Goal: Transaction & Acquisition: Register for event/course

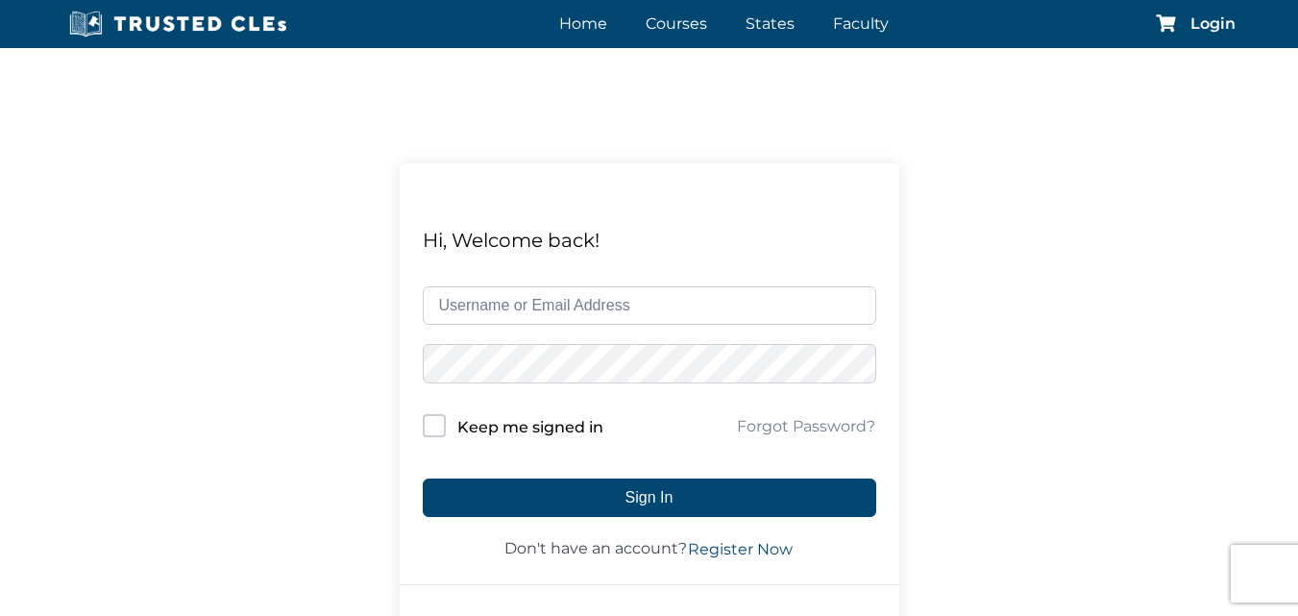
click at [486, 317] on input "text" at bounding box center [649, 305] width 453 height 38
type input "mlcorvani@gmail.com"
click at [423, 478] on button "Sign In" at bounding box center [649, 497] width 453 height 38
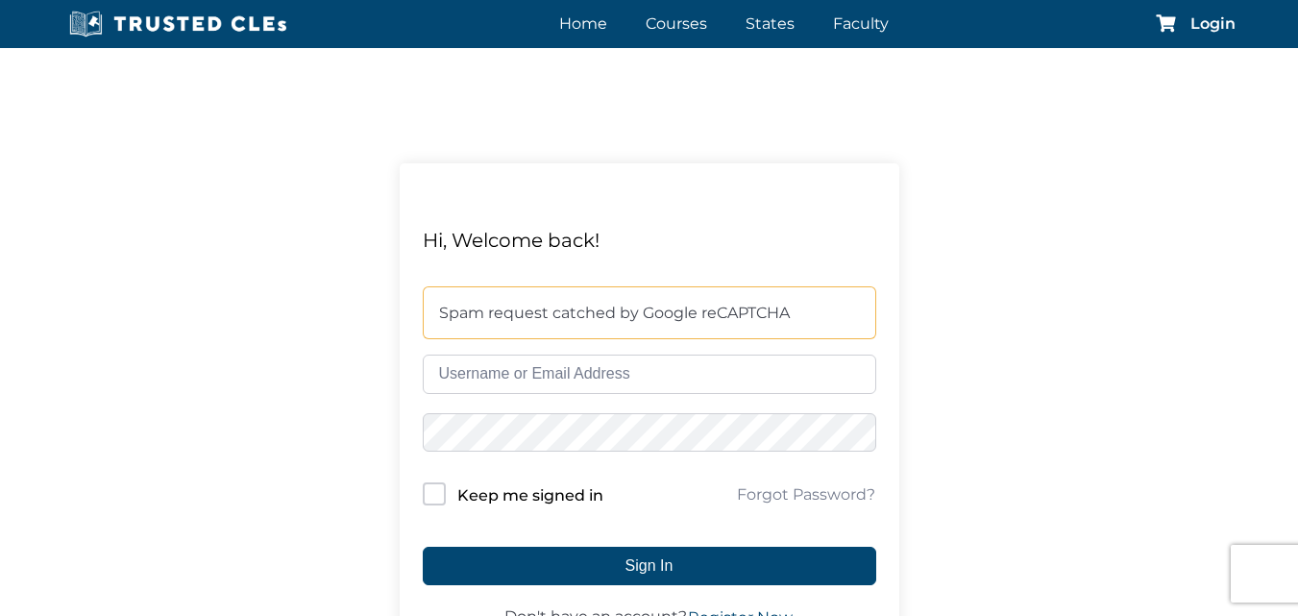
click at [567, 368] on input "text" at bounding box center [649, 373] width 453 height 38
type input "mlcorvani"
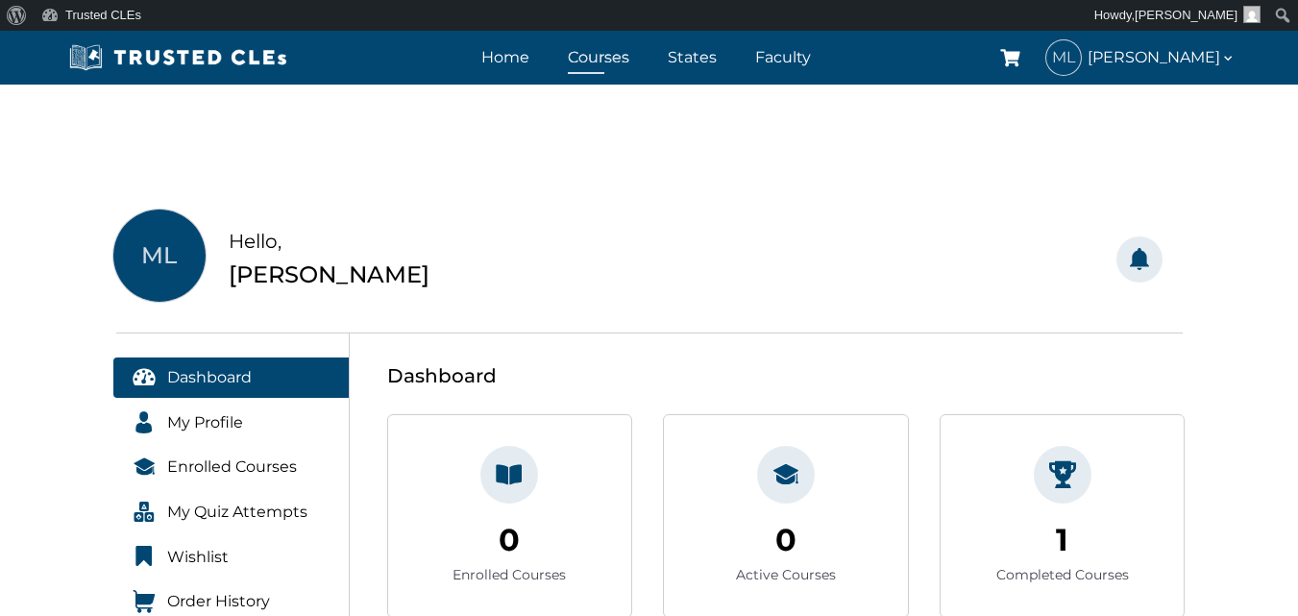
click at [609, 61] on link "Courses" at bounding box center [598, 57] width 71 height 28
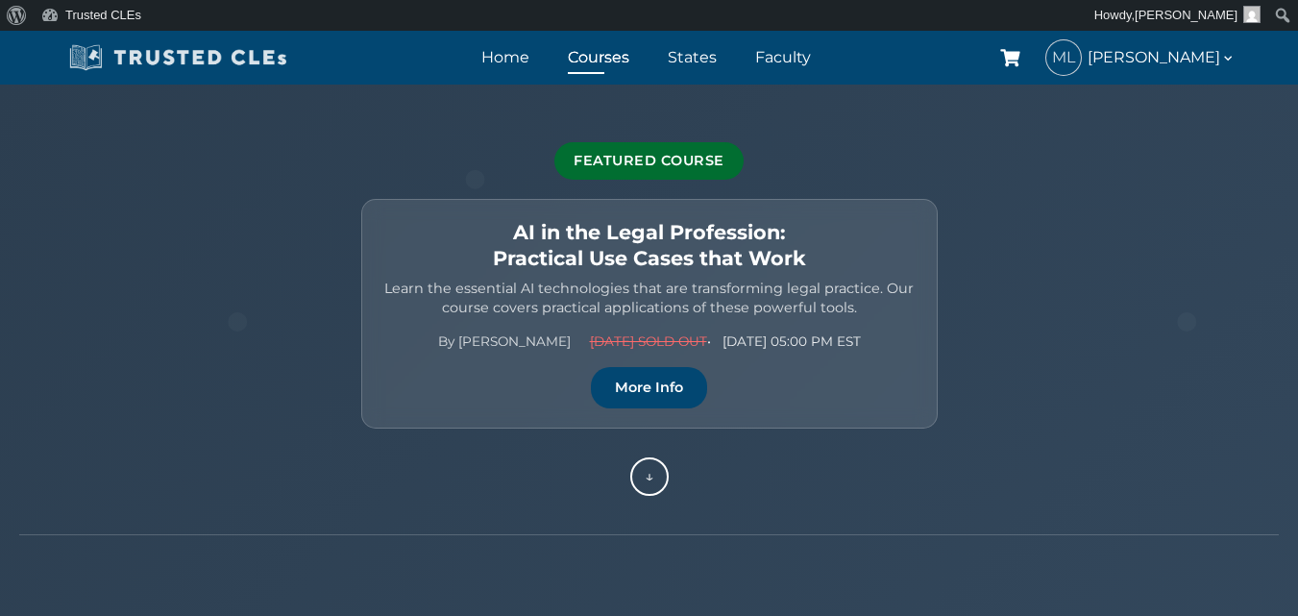
click at [207, 58] on img at bounding box center [178, 57] width 230 height 29
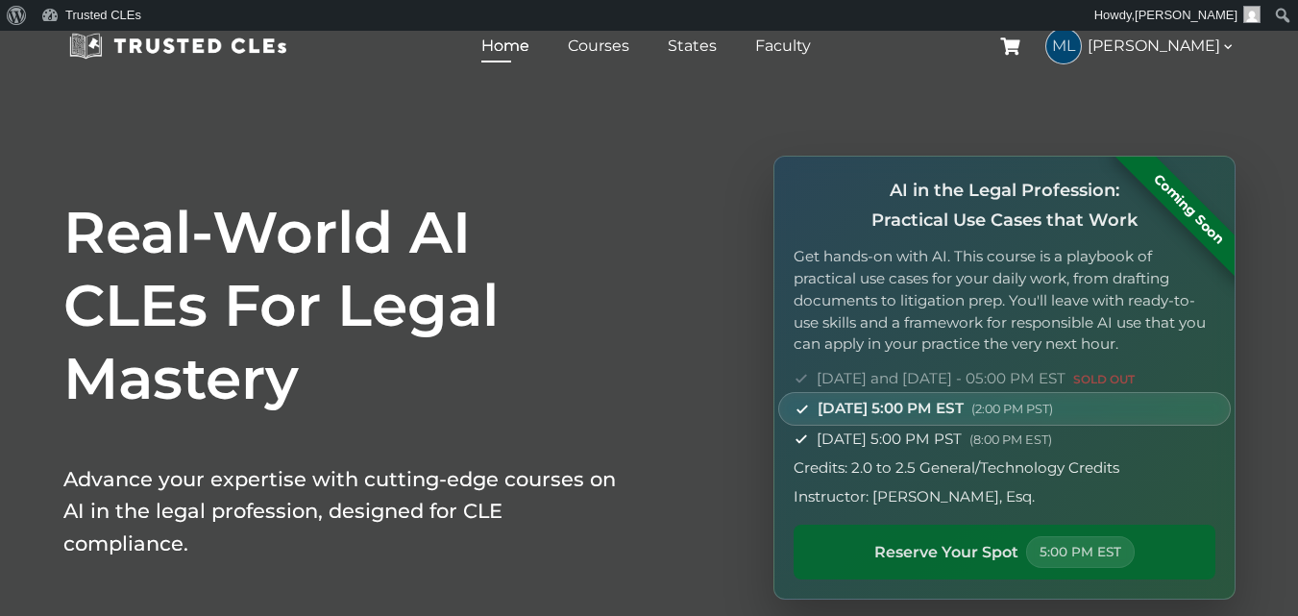
click at [932, 559] on span "Reserve Your Spot" at bounding box center [946, 552] width 144 height 25
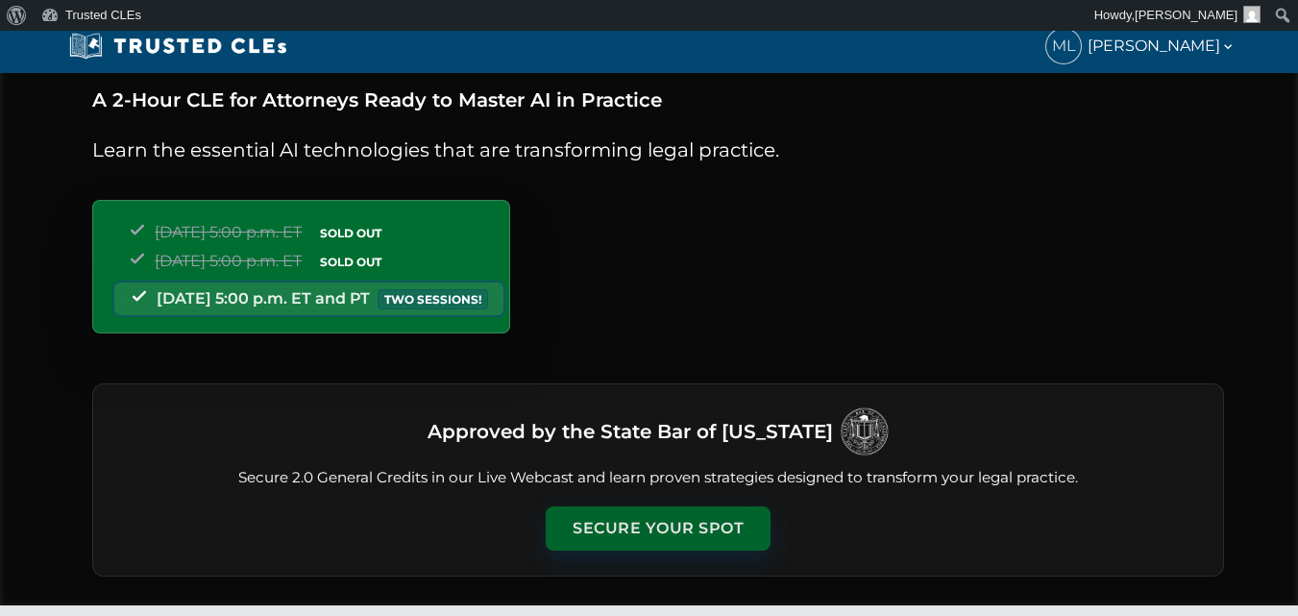
click at [649, 515] on button "Secure Your Spot" at bounding box center [658, 528] width 225 height 44
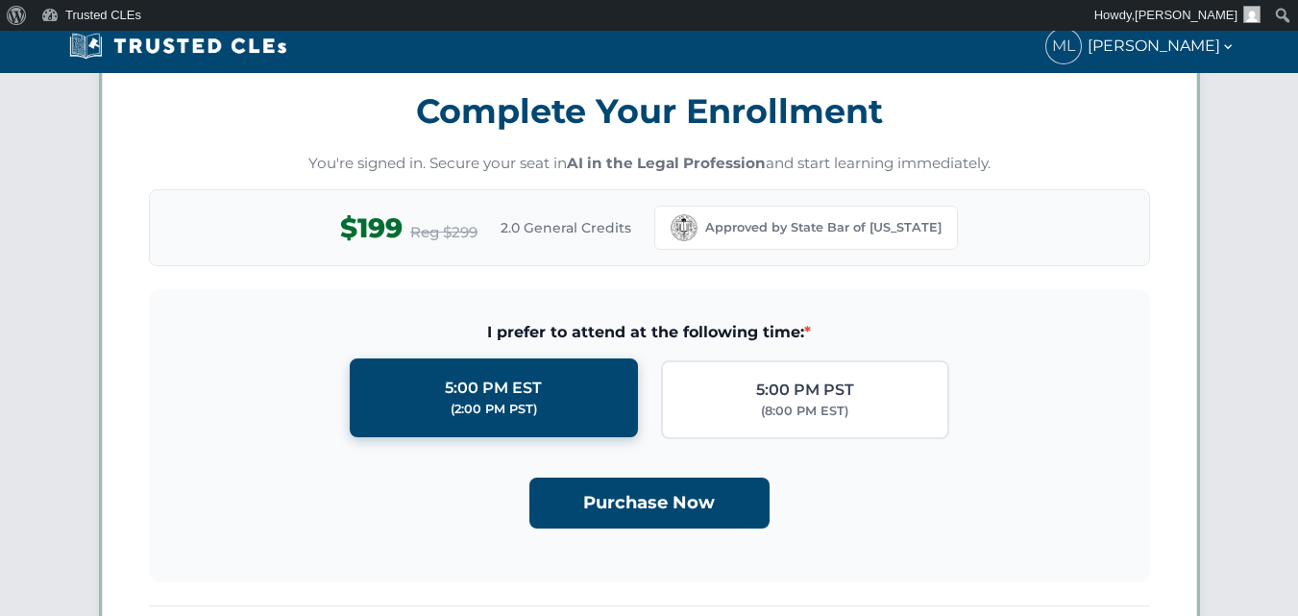
scroll to position [1671, 0]
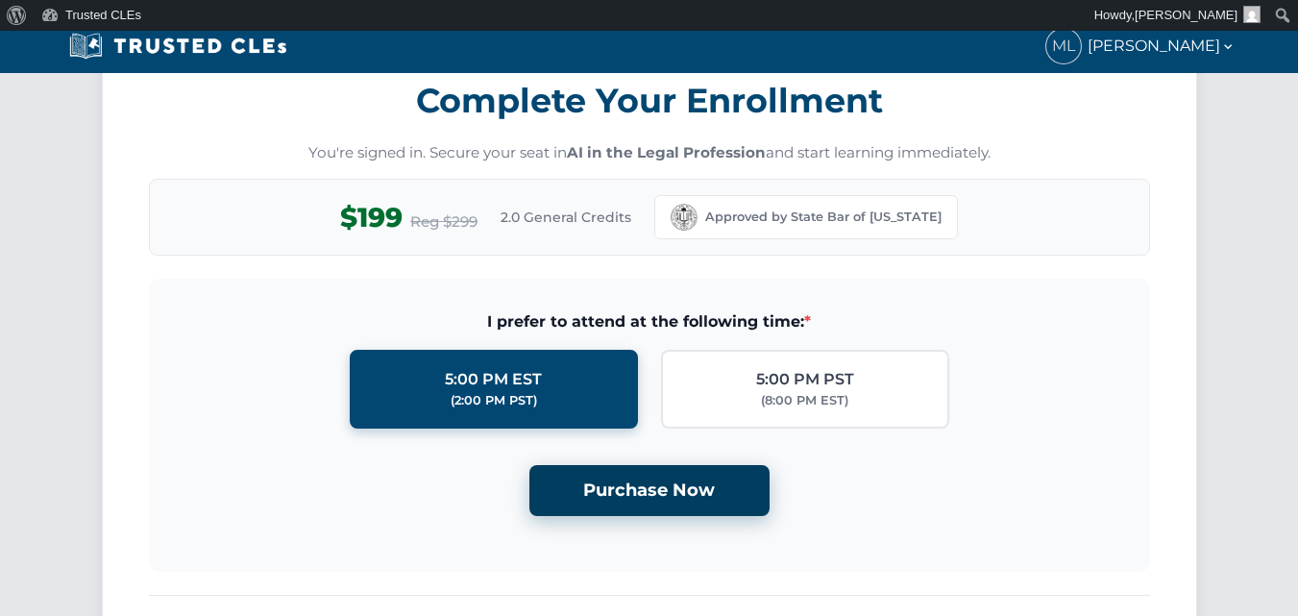
click at [663, 489] on button "Purchase Now" at bounding box center [649, 490] width 240 height 51
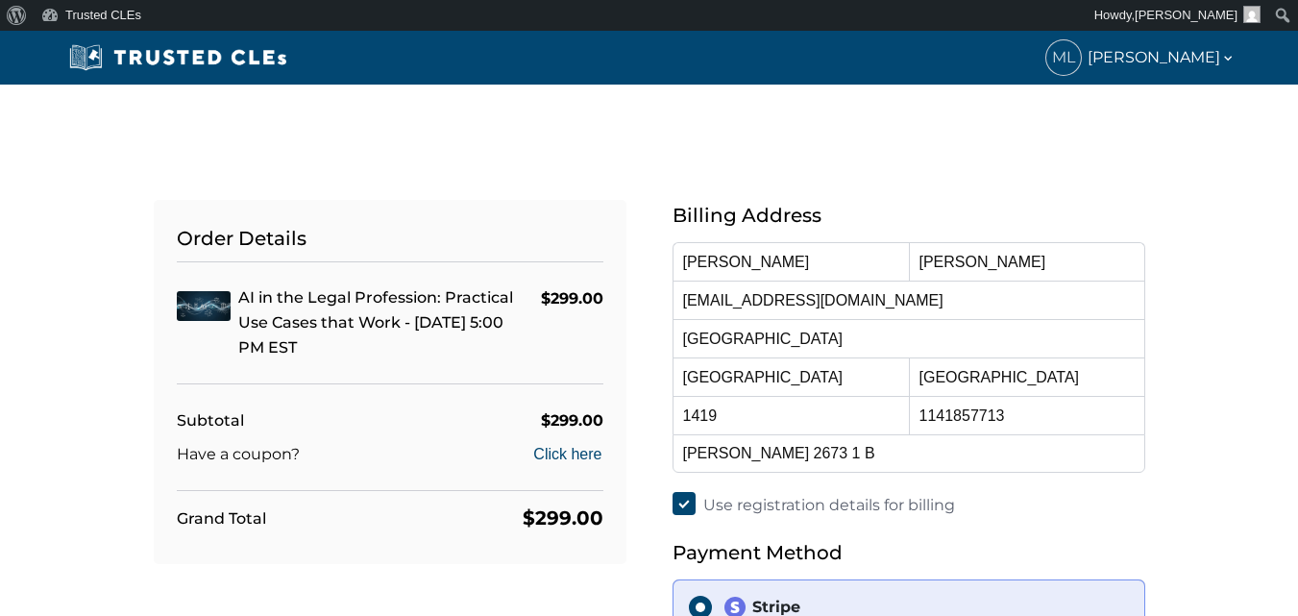
select select "[GEOGRAPHIC_DATA]"
select select "[US_STATE]"
click at [579, 459] on button "Click here" at bounding box center [567, 454] width 70 height 23
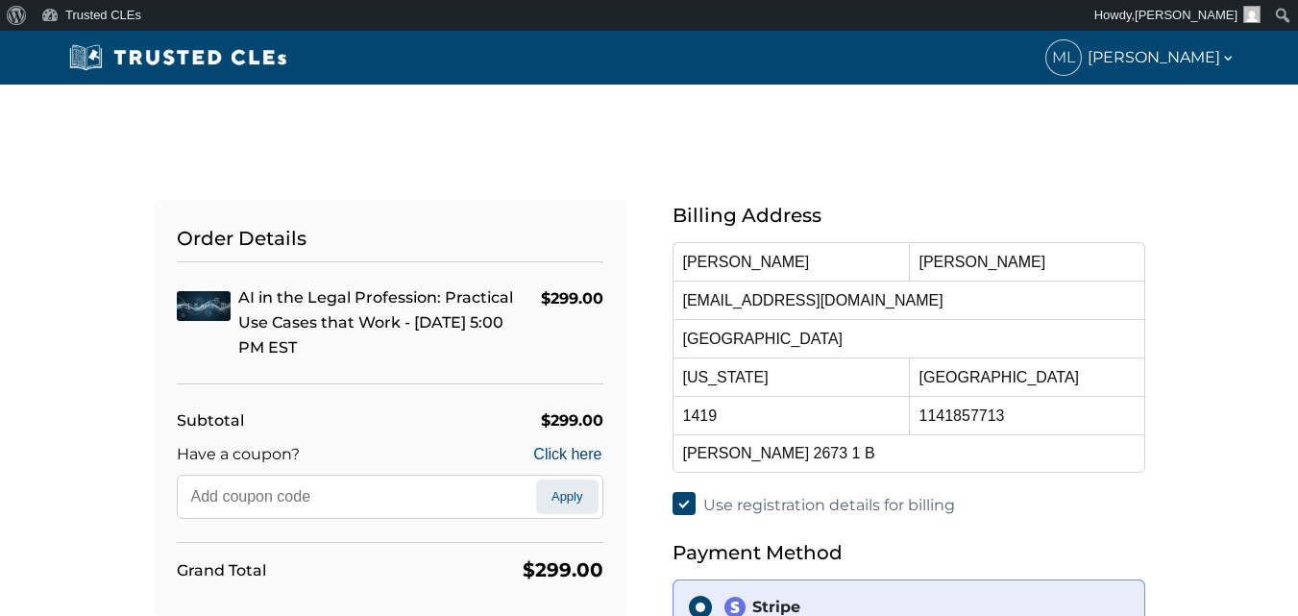
click at [405, 487] on input "text" at bounding box center [359, 496] width 354 height 35
type input "FLORIDA-BAR"
click at [560, 492] on button "Apply" at bounding box center [567, 496] width 62 height 35
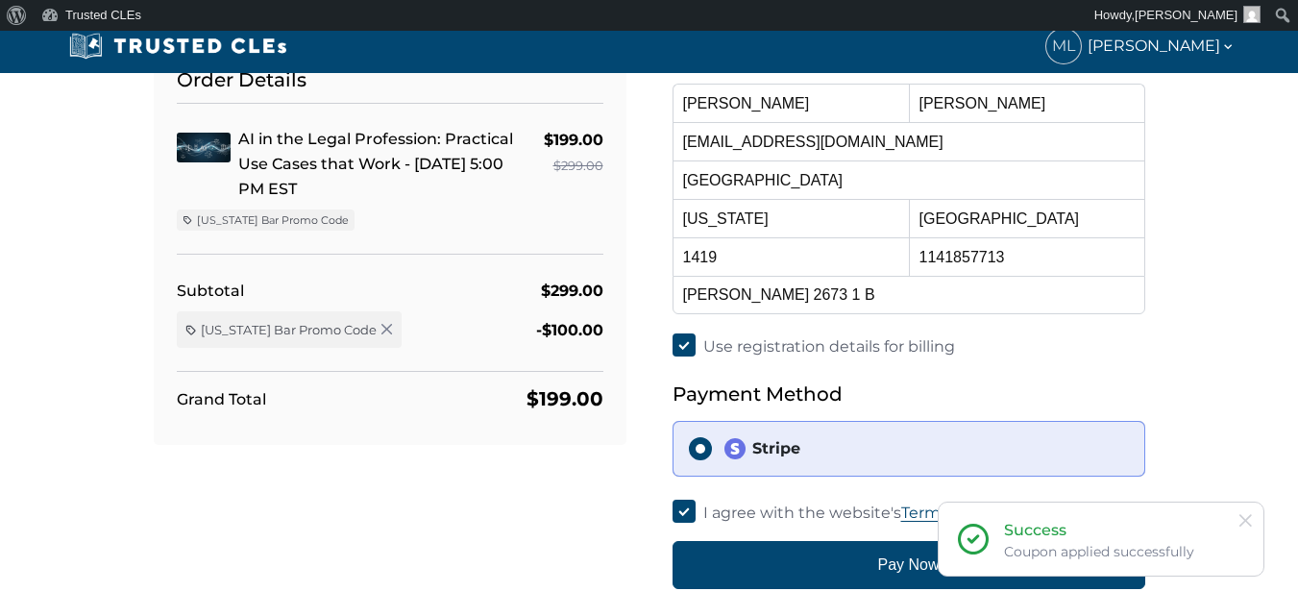
scroll to position [192, 0]
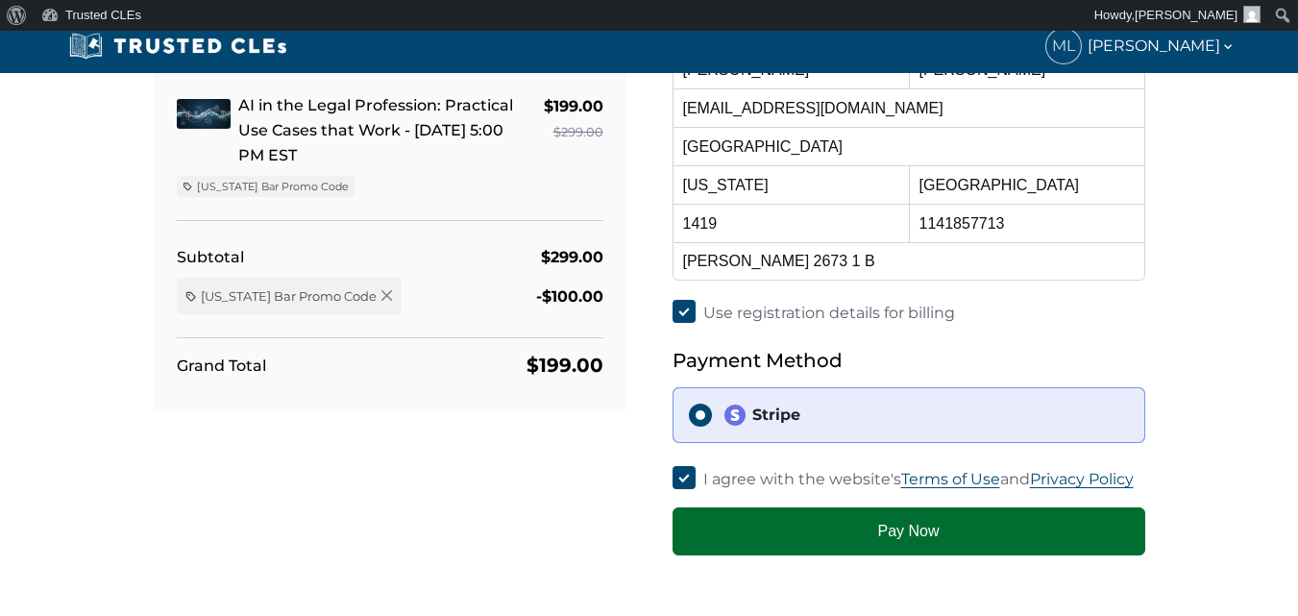
click at [771, 518] on button "Pay Now" at bounding box center [908, 531] width 473 height 48
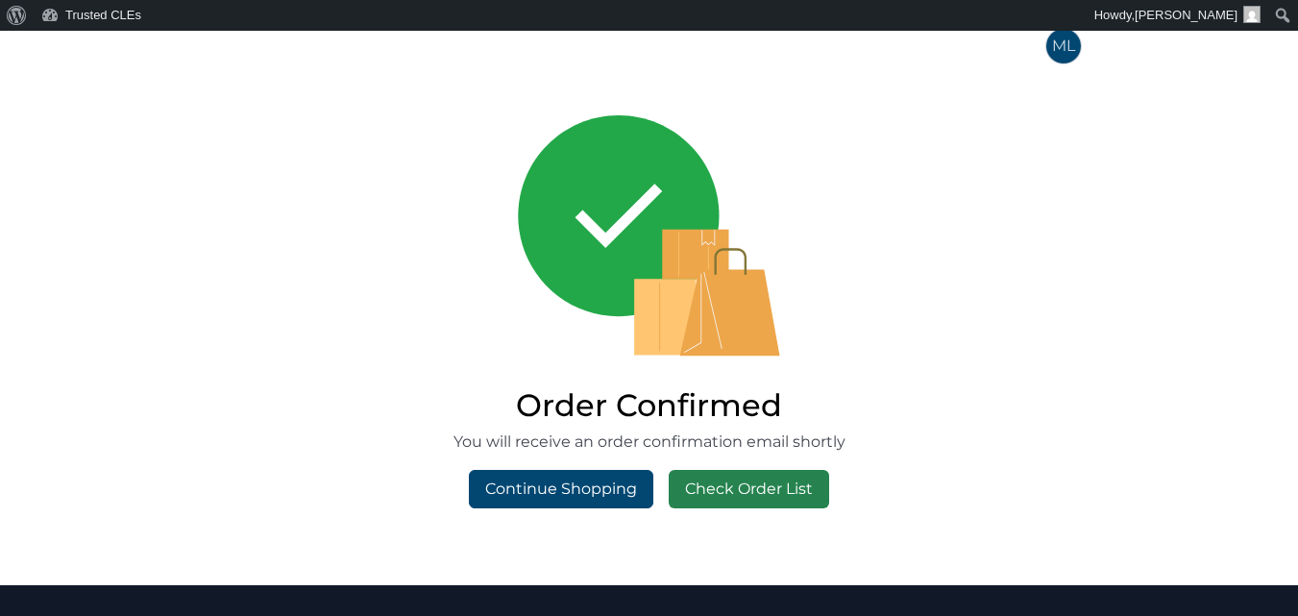
click at [708, 490] on link "Check Order List" at bounding box center [748, 489] width 160 height 38
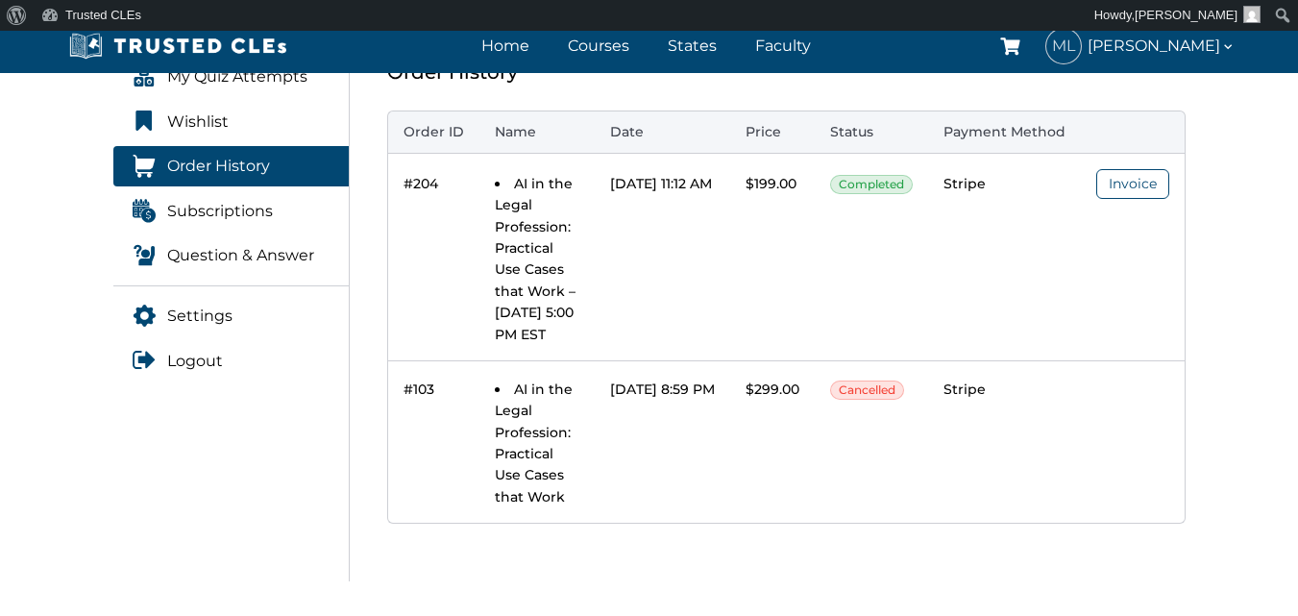
scroll to position [480, 0]
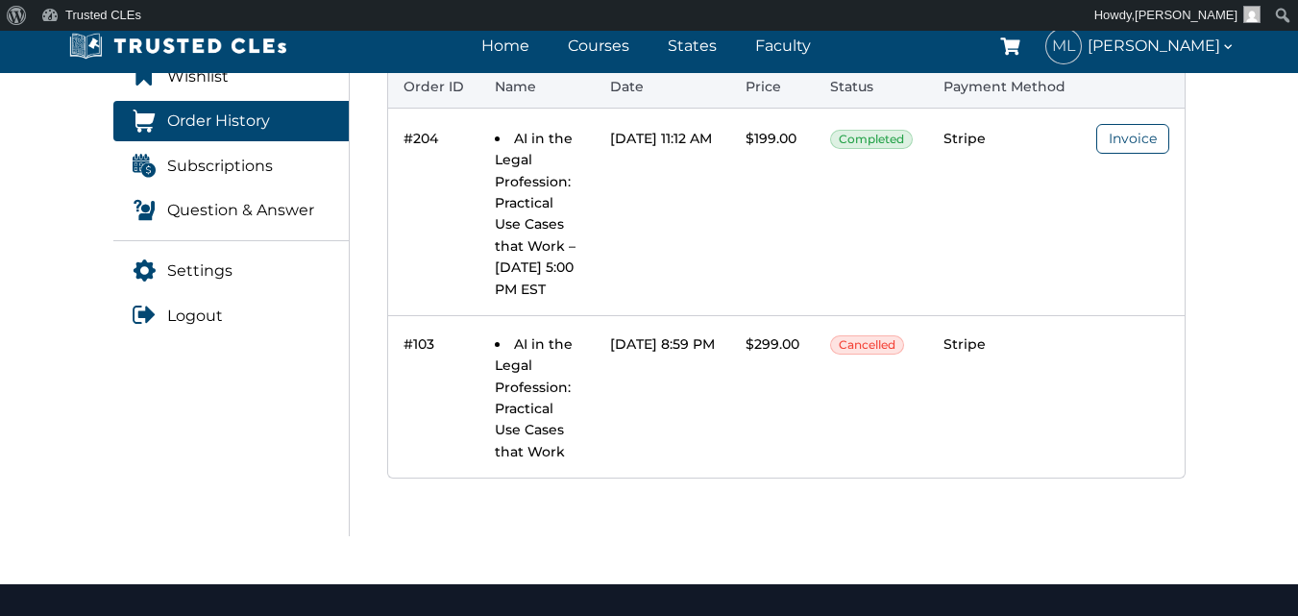
drag, startPoint x: 627, startPoint y: 238, endPoint x: 769, endPoint y: 238, distance: 142.1
drag, startPoint x: 748, startPoint y: 229, endPoint x: 525, endPoint y: 220, distance: 223.0
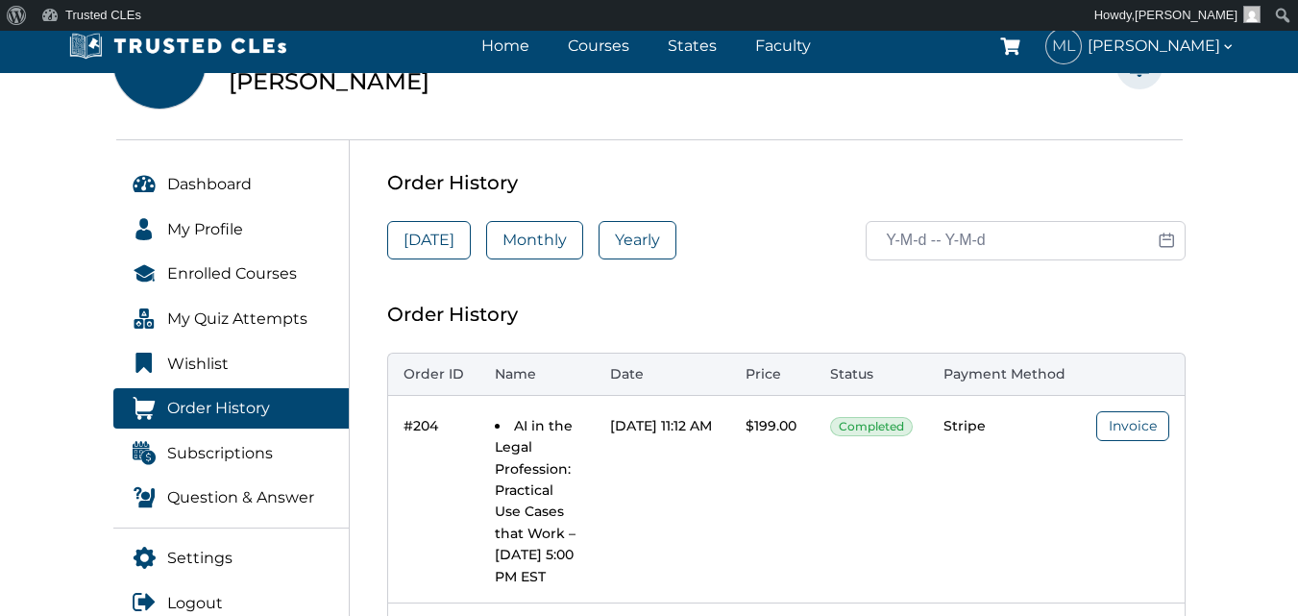
scroll to position [192, 0]
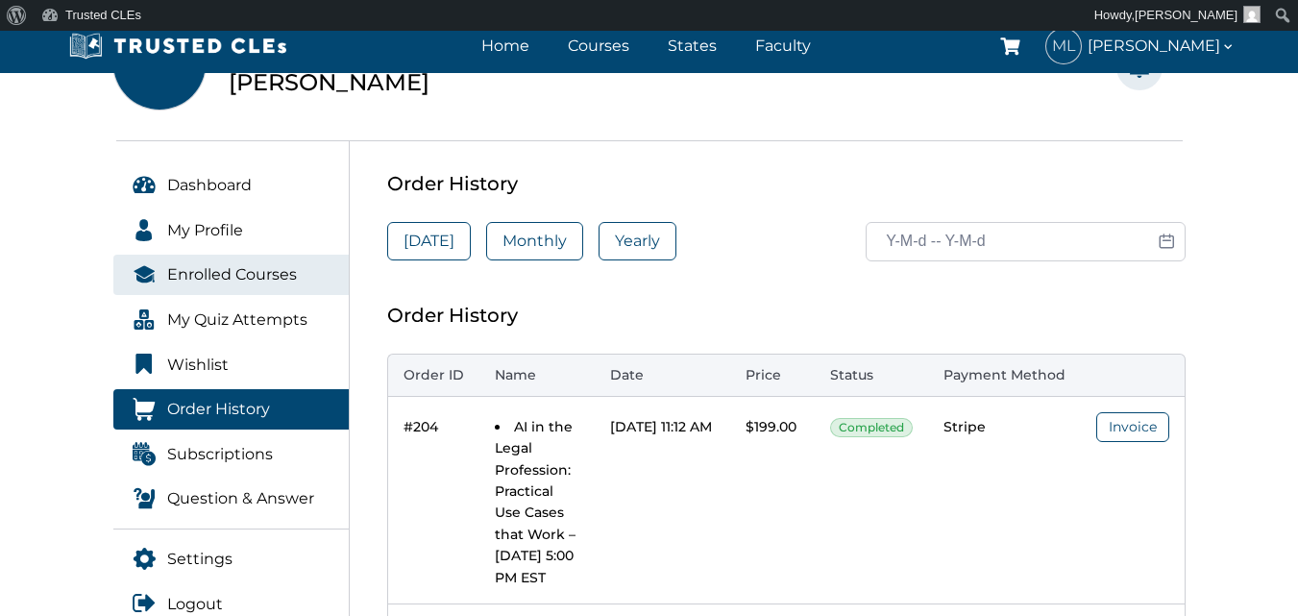
click at [237, 271] on span "Enrolled Courses" at bounding box center [232, 274] width 130 height 25
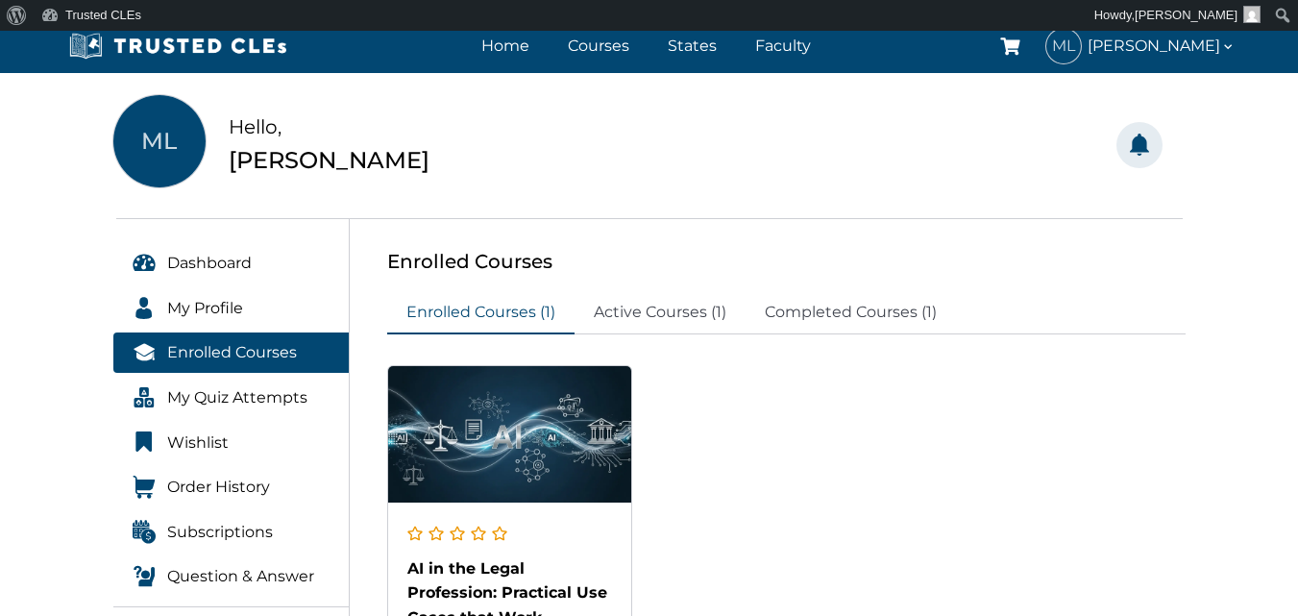
scroll to position [288, 0]
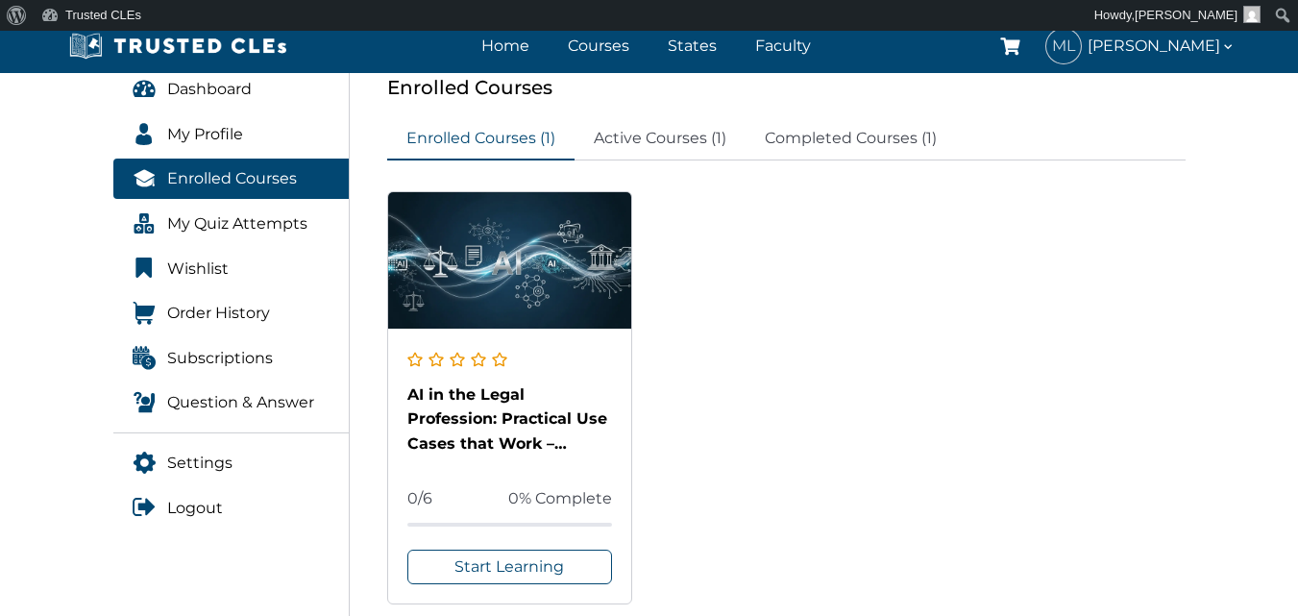
click at [462, 427] on div "AI in the Legal Profession: Practical Use Cases that Work – [DATE] 5:00 PM EST" at bounding box center [510, 419] width 206 height 74
click at [469, 410] on link "AI in the Legal Profession: Practical Use Cases that Work – [DATE] 5:00 PM EST" at bounding box center [507, 431] width 200 height 92
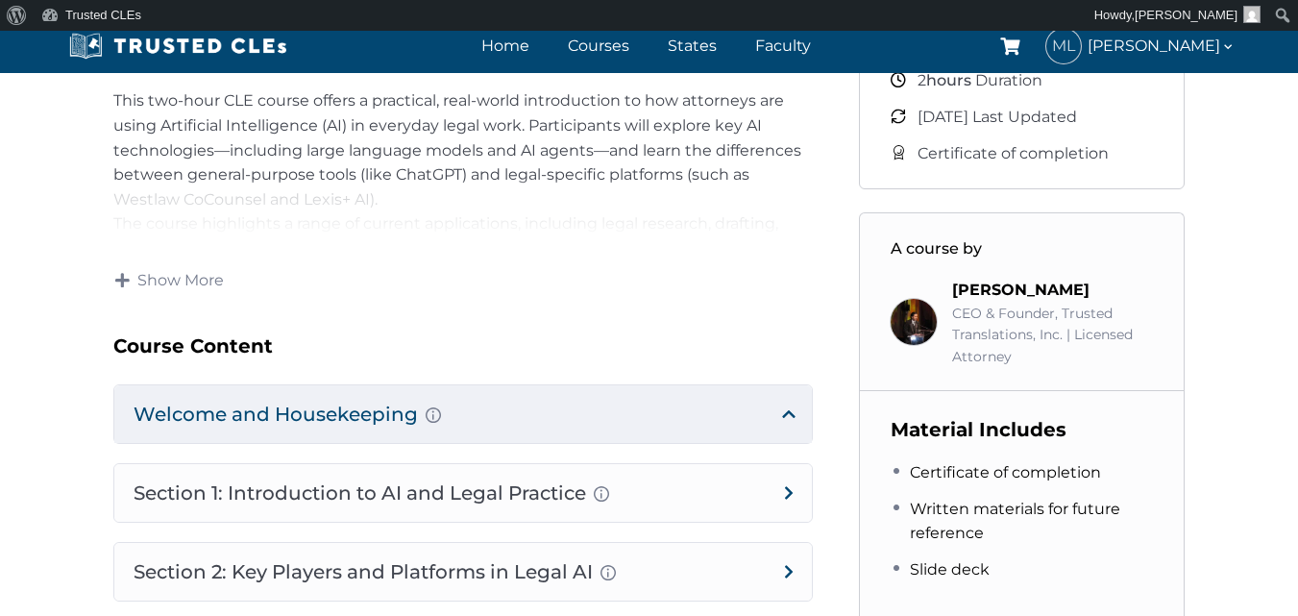
scroll to position [864, 0]
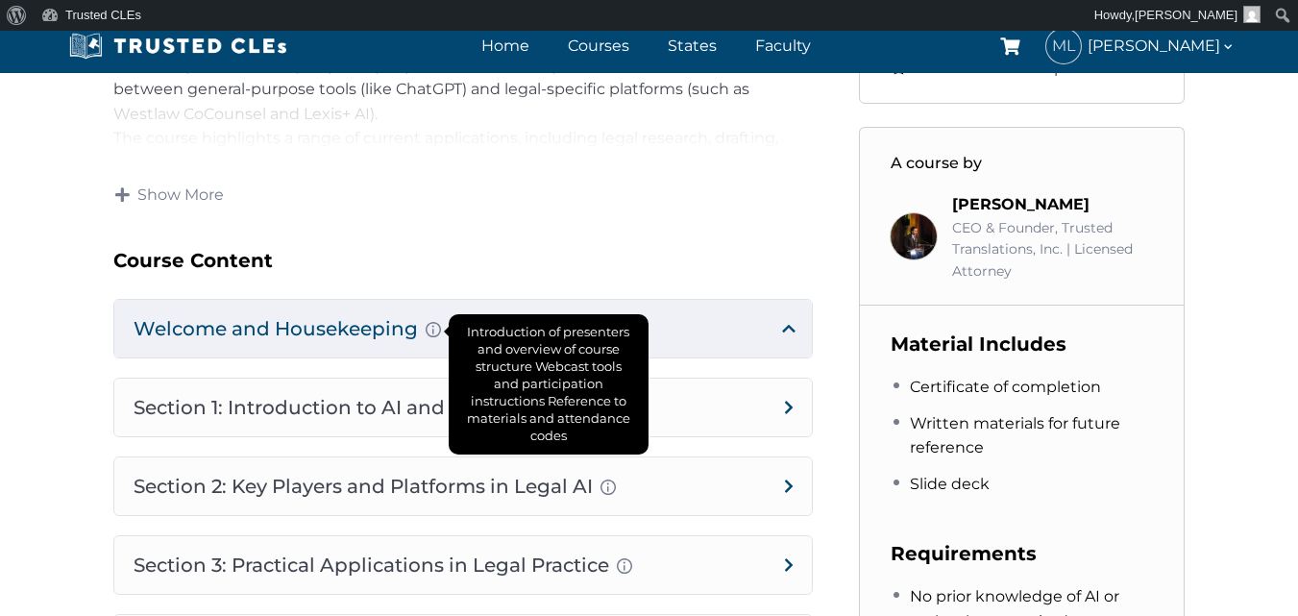
click at [431, 320] on div "Introduction of presenters and overview of course structure Webcast tools and p…" at bounding box center [432, 330] width 15 height 23
